Goal: Navigation & Orientation: Find specific page/section

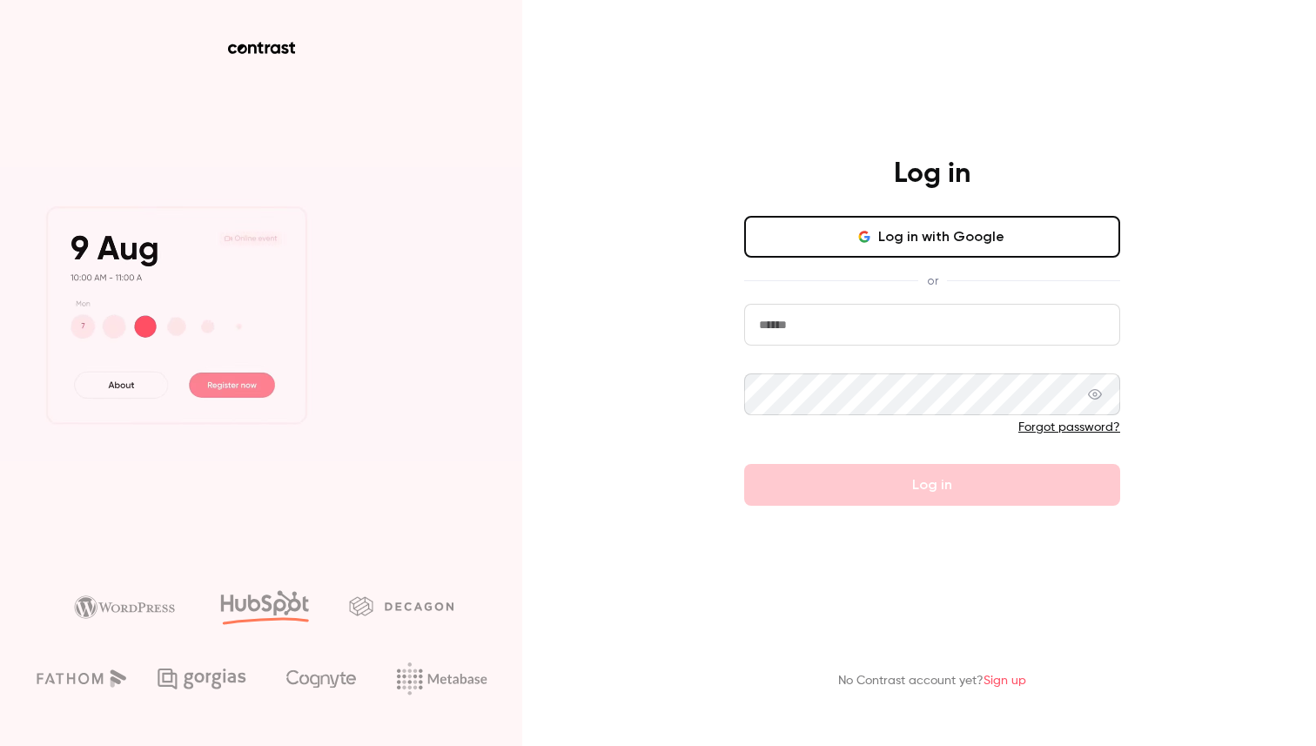
click at [980, 246] on button "Log in with Google" at bounding box center [932, 237] width 376 height 42
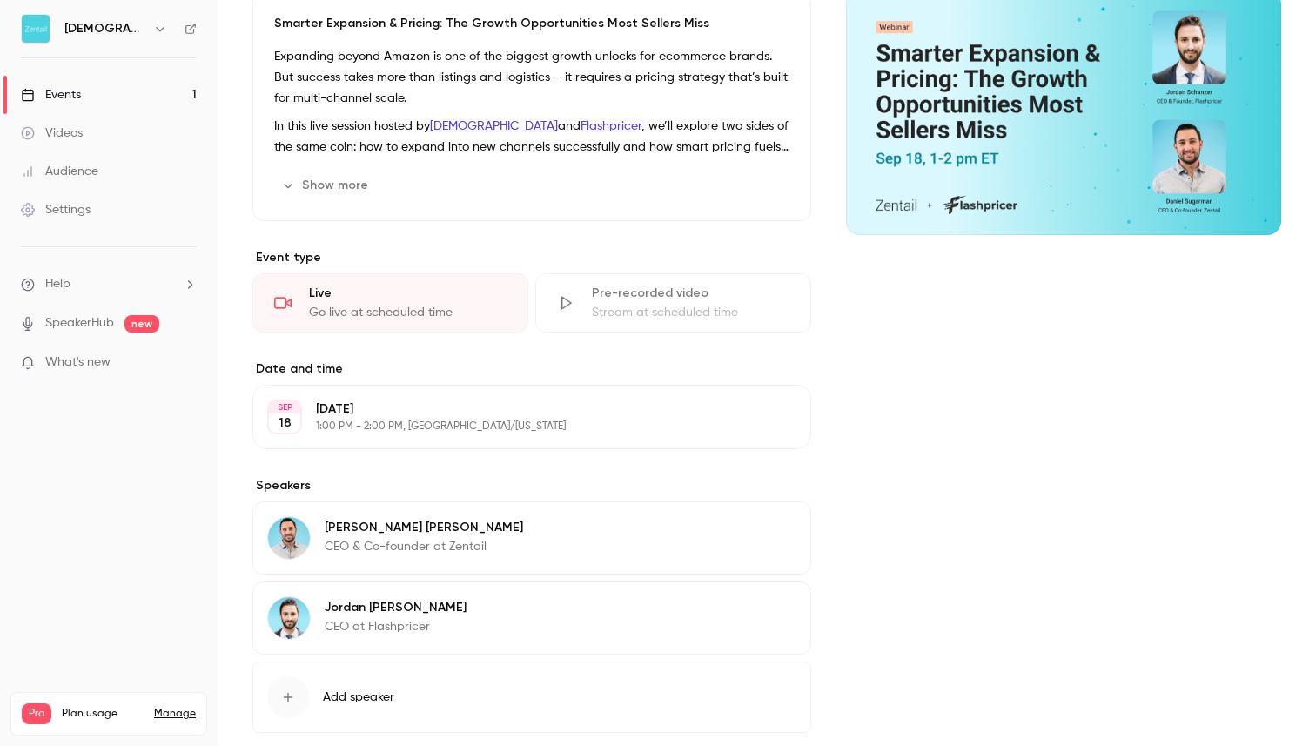
scroll to position [387, 0]
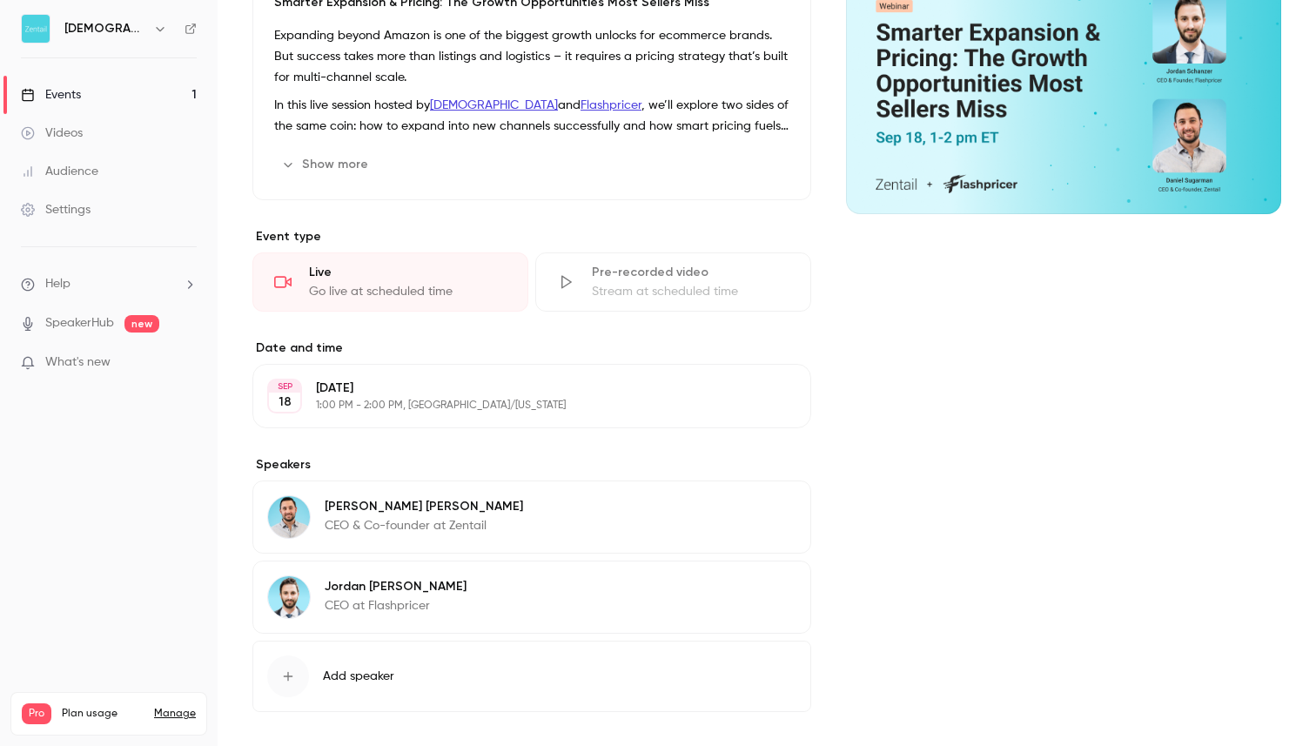
click at [77, 208] on div "Settings" at bounding box center [56, 209] width 70 height 17
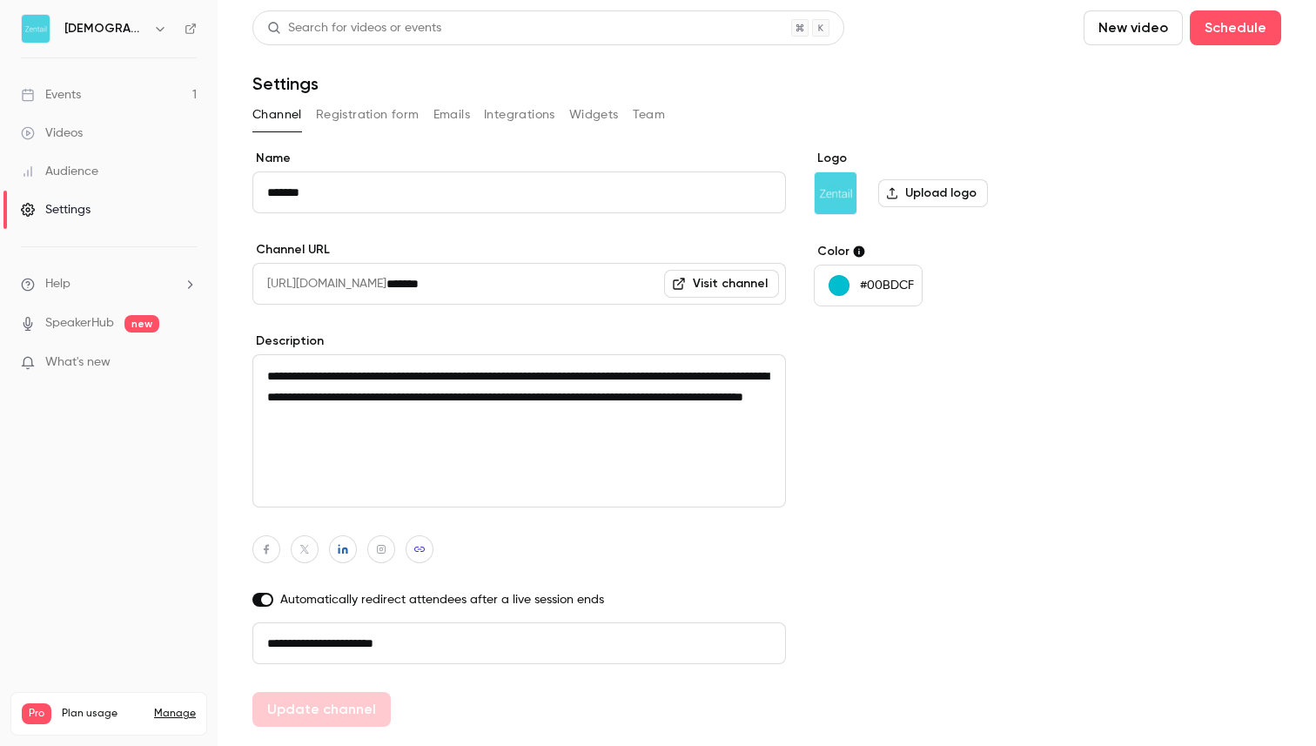
click at [373, 111] on button "Registration form" at bounding box center [368, 115] width 104 height 28
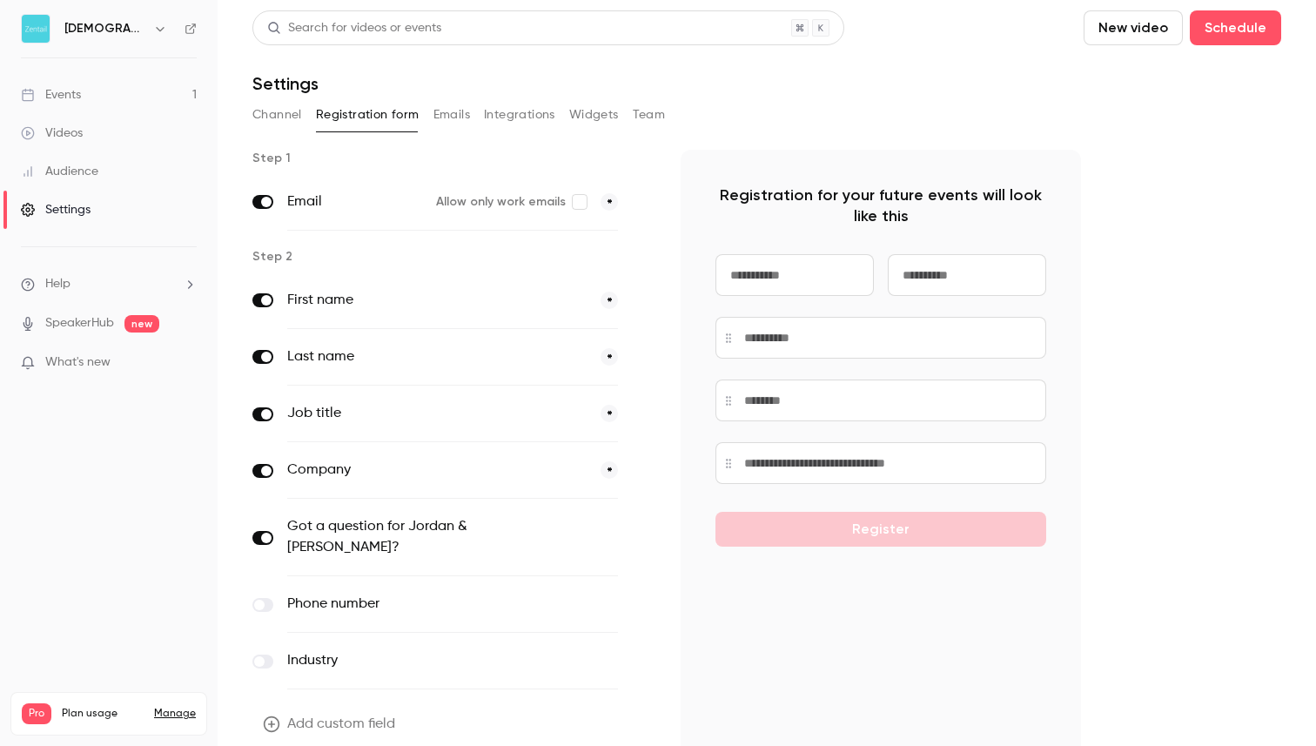
click at [71, 102] on div "Events" at bounding box center [51, 94] width 60 height 17
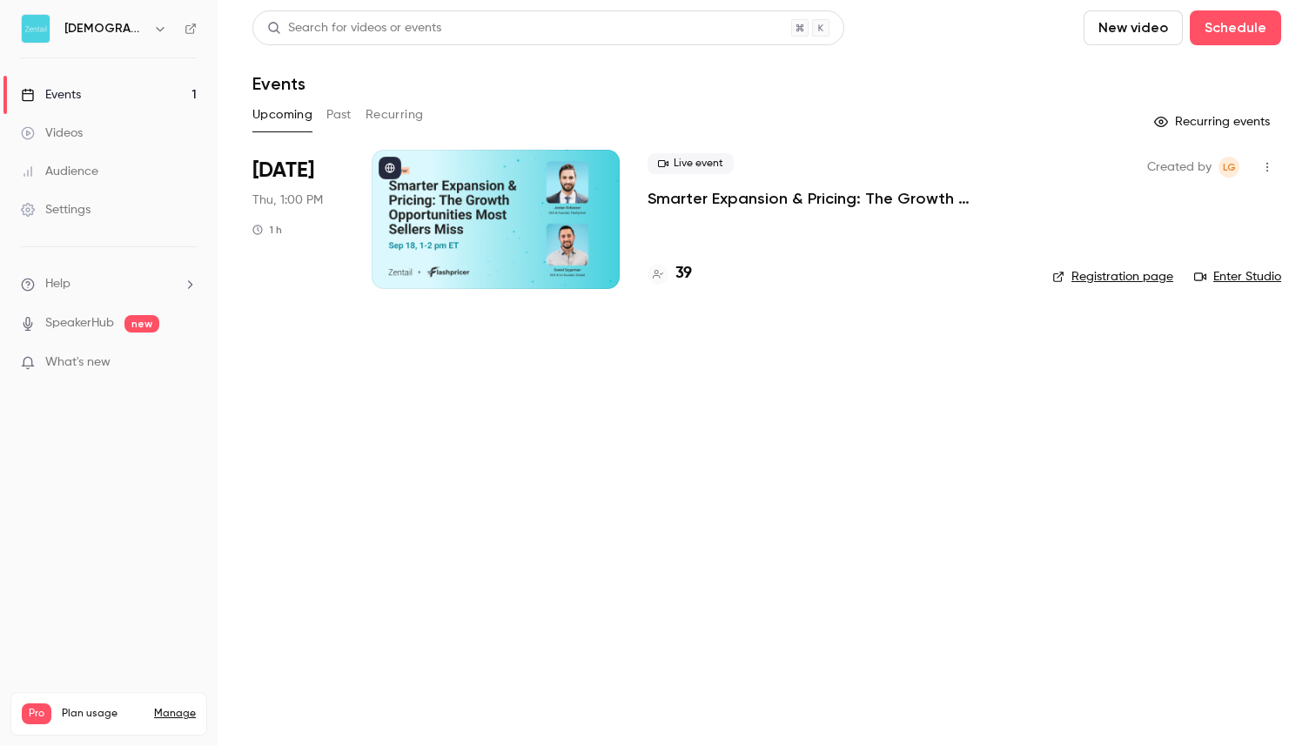
click at [491, 228] on div at bounding box center [496, 219] width 248 height 139
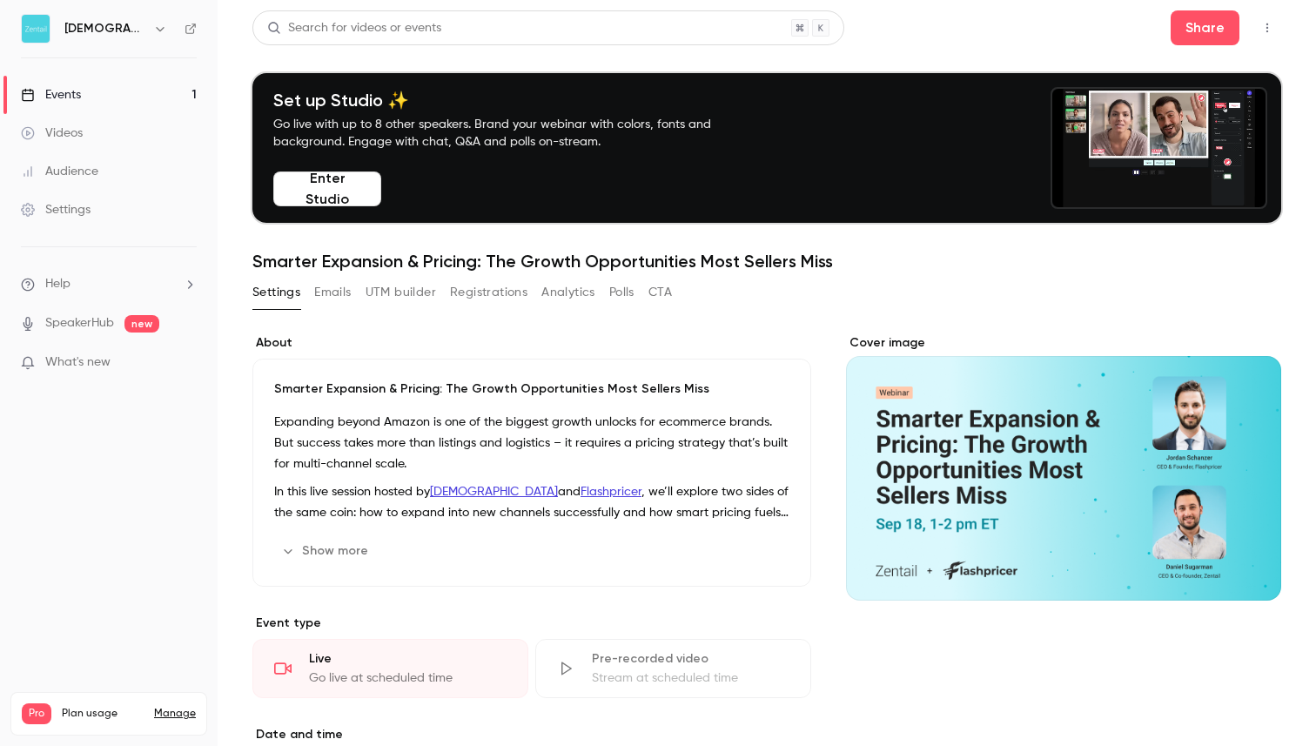
click at [485, 290] on button "Registrations" at bounding box center [488, 293] width 77 height 28
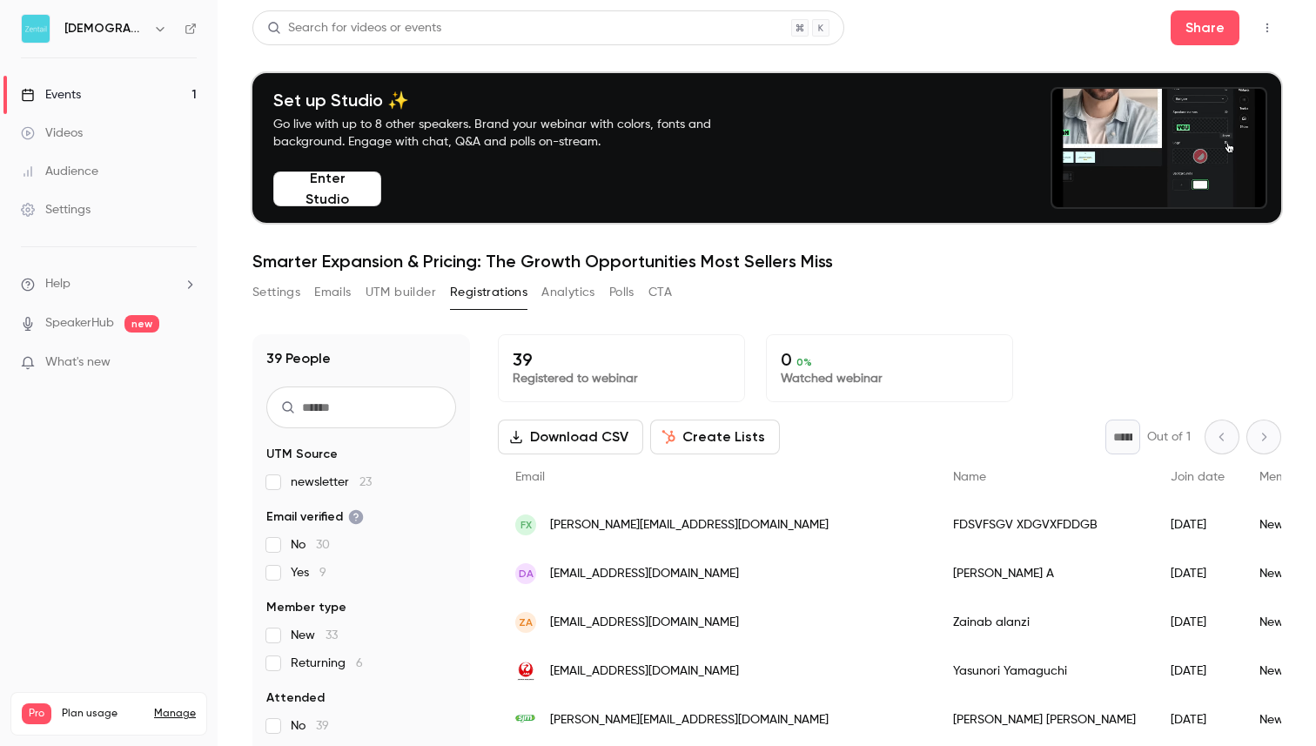
click at [273, 293] on button "Settings" at bounding box center [276, 293] width 48 height 28
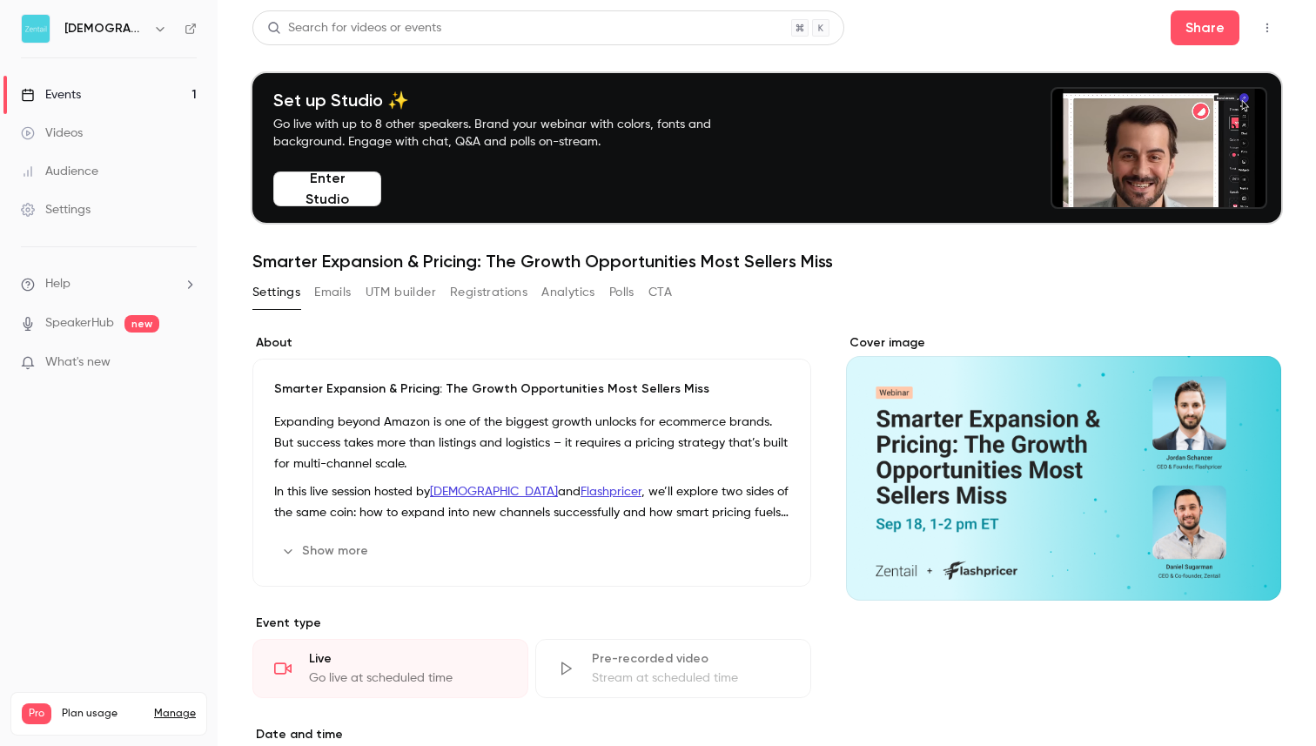
click at [88, 93] on link "Events 1" at bounding box center [109, 95] width 218 height 38
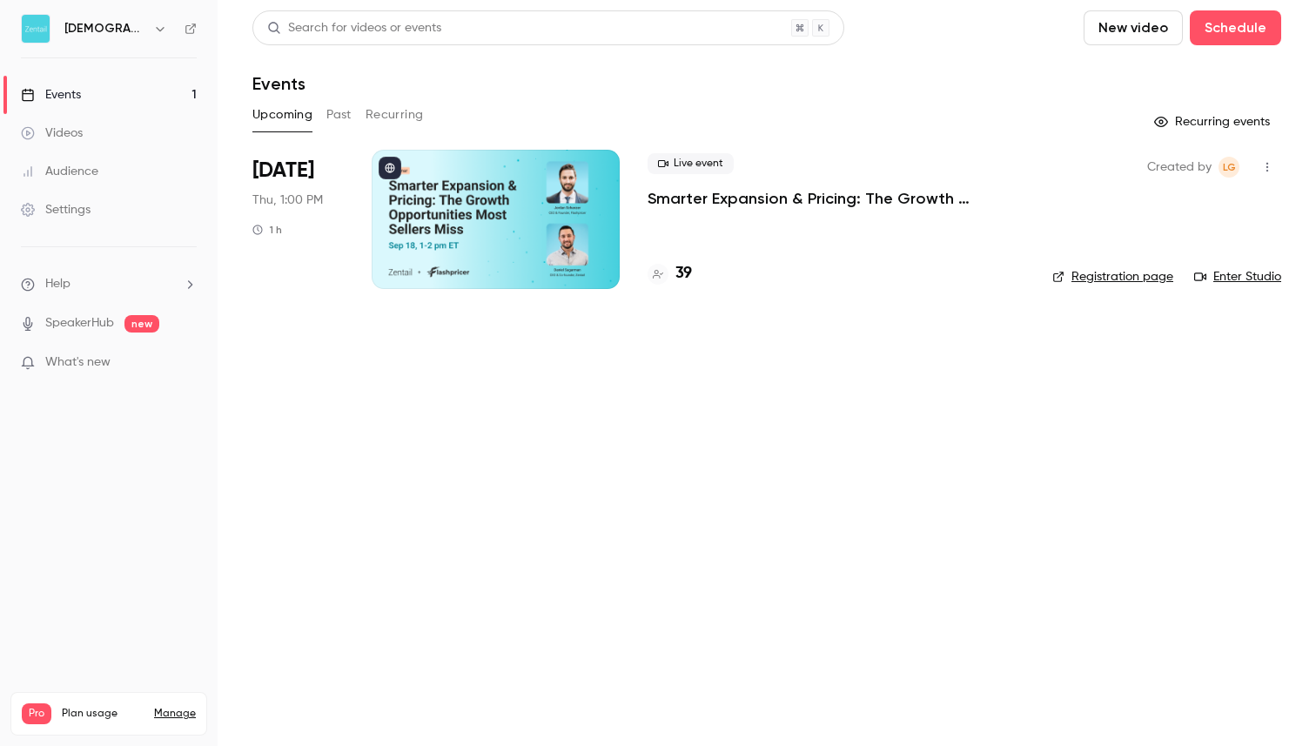
click at [1093, 276] on link "Registration page" at bounding box center [1113, 276] width 121 height 17
